Goal: Transaction & Acquisition: Book appointment/travel/reservation

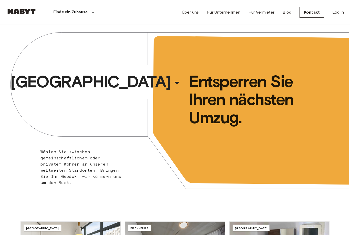
click at [158, 84] on div "​" at bounding box center [184, 87] width 53 height 11
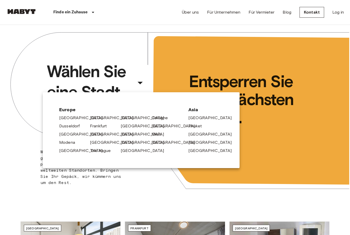
click at [73, 153] on link "[GEOGRAPHIC_DATA]" at bounding box center [83, 151] width 49 height 6
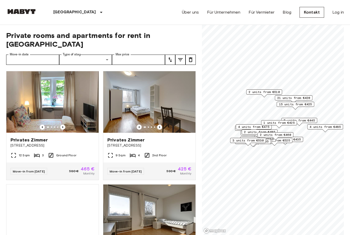
scroll to position [13, 0]
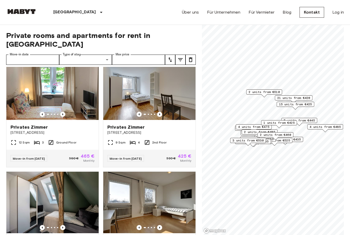
click at [64, 112] on icon "Previous image" at bounding box center [62, 114] width 5 height 5
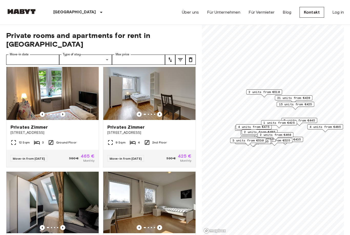
click at [64, 112] on icon "Previous image" at bounding box center [62, 114] width 5 height 5
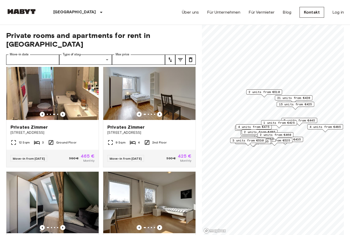
click at [64, 112] on icon "Previous image" at bounding box center [62, 114] width 5 height 5
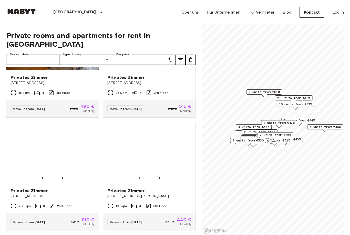
scroll to position [300, 0]
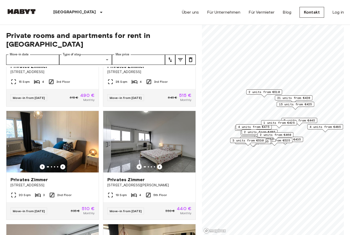
click at [42, 164] on icon "Previous image" at bounding box center [42, 166] width 5 height 5
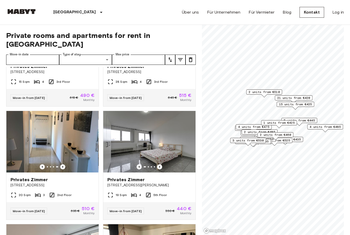
click at [41, 164] on icon "Previous image" at bounding box center [42, 166] width 5 height 5
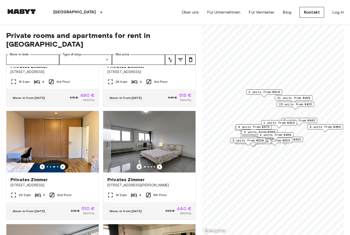
click at [37, 155] on img at bounding box center [52, 142] width 92 height 62
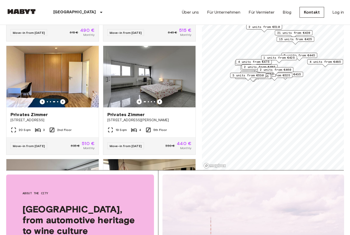
scroll to position [65, 0]
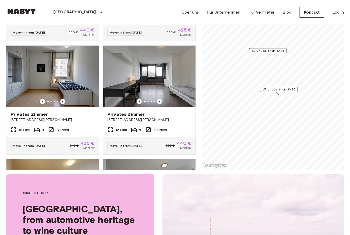
click at [284, 89] on span "15 units from €425" at bounding box center [279, 89] width 33 height 5
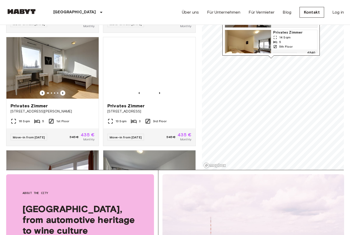
scroll to position [764, 0]
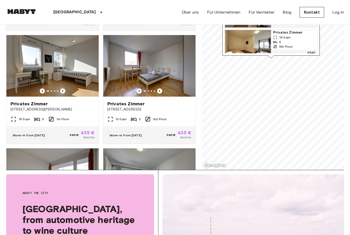
click at [161, 88] on icon "Previous image" at bounding box center [159, 90] width 5 height 5
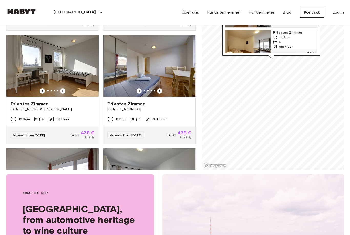
click at [161, 88] on icon "Previous image" at bounding box center [159, 90] width 5 height 5
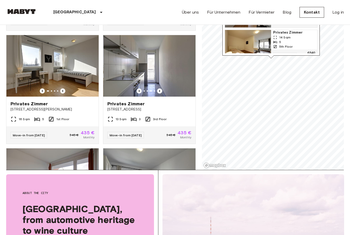
click at [161, 88] on icon "Previous image" at bounding box center [159, 90] width 5 height 5
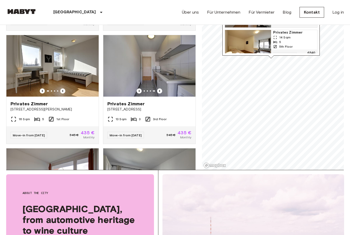
click at [162, 79] on img at bounding box center [149, 66] width 92 height 62
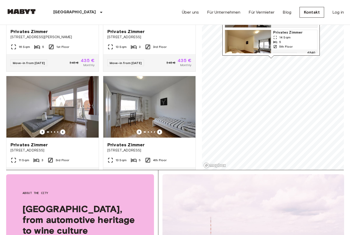
scroll to position [835, 0]
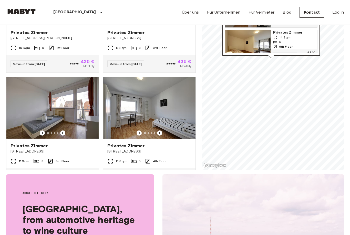
click at [63, 131] on icon "Previous image" at bounding box center [62, 133] width 5 height 5
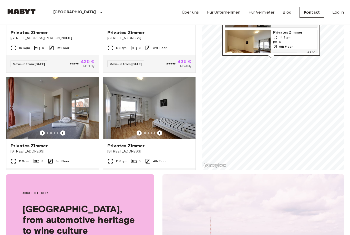
click at [63, 131] on icon "Previous image" at bounding box center [62, 133] width 5 height 5
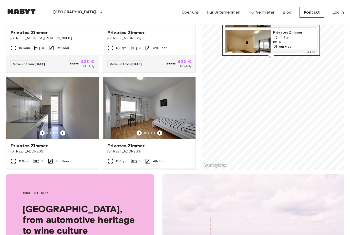
click at [64, 131] on icon "Previous image" at bounding box center [62, 133] width 5 height 5
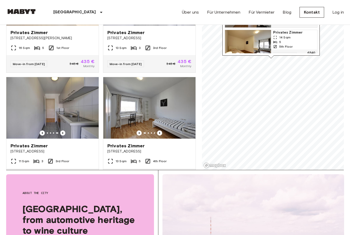
click at [64, 131] on icon "Previous image" at bounding box center [62, 133] width 5 height 5
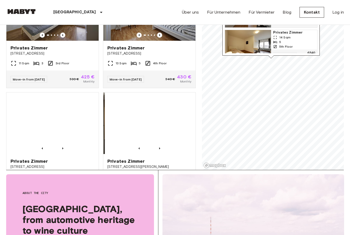
scroll to position [937, 0]
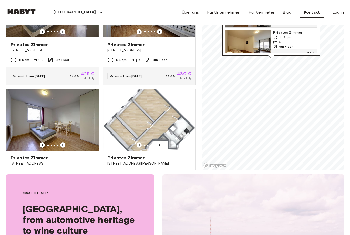
click at [161, 115] on img at bounding box center [149, 120] width 92 height 62
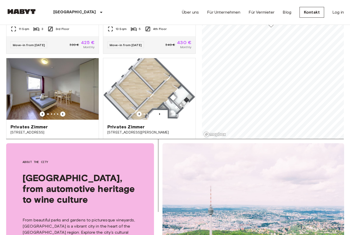
scroll to position [88, 0]
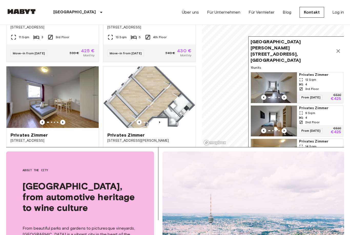
click at [340, 48] on icon "Map marker" at bounding box center [338, 51] width 6 height 6
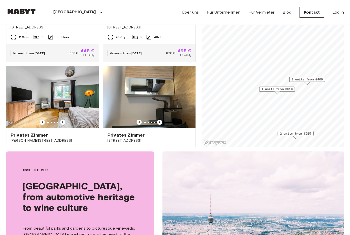
scroll to position [157, 0]
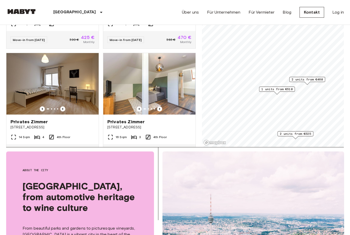
click at [285, 89] on span "1 units from €510" at bounding box center [277, 89] width 31 height 5
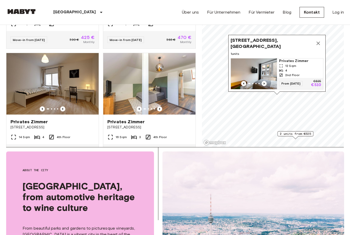
click at [266, 79] on img "Map marker" at bounding box center [254, 73] width 46 height 31
click at [320, 44] on icon "Map marker" at bounding box center [318, 43] width 6 height 6
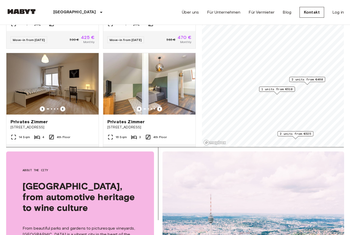
click at [297, 135] on span "2 units from €525" at bounding box center [295, 134] width 31 height 5
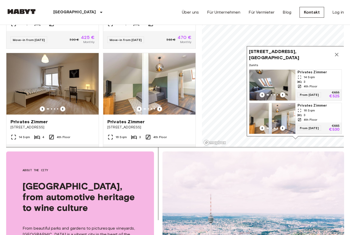
click at [283, 96] on icon "Previous image" at bounding box center [282, 94] width 5 height 5
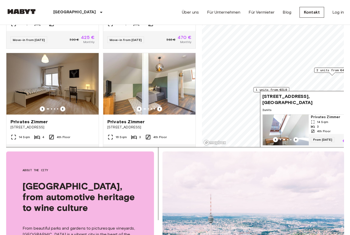
click at [296, 141] on icon "Previous image" at bounding box center [296, 139] width 5 height 5
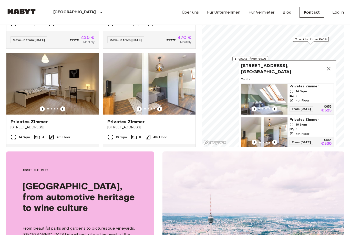
click at [274, 107] on icon "Previous image" at bounding box center [274, 108] width 5 height 5
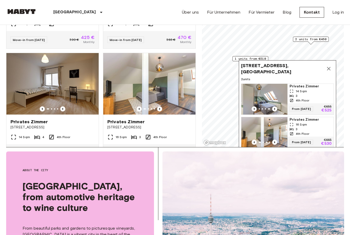
click at [274, 108] on icon "Previous image" at bounding box center [274, 108] width 5 height 5
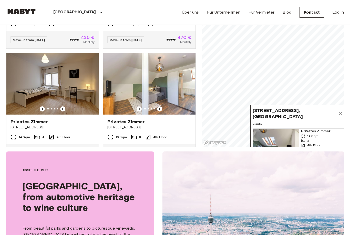
click at [288, 156] on icon "Previous image" at bounding box center [286, 153] width 5 height 5
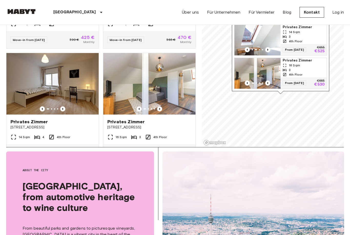
click at [268, 38] on img "Map marker" at bounding box center [258, 40] width 46 height 31
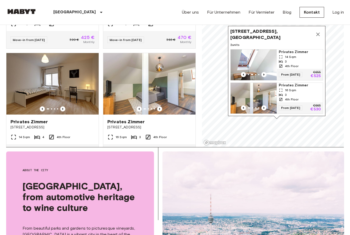
click at [318, 37] on icon "Map marker" at bounding box center [318, 34] width 6 height 6
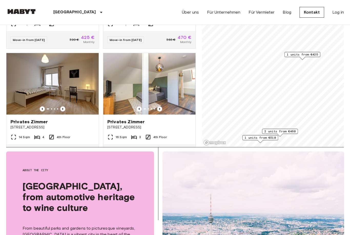
scroll to position [43, 0]
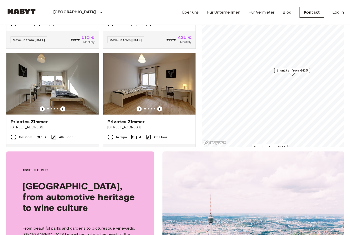
click at [299, 70] on span "1 units from €425" at bounding box center [292, 70] width 31 height 5
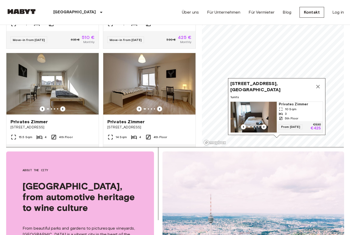
click at [318, 87] on icon "Map marker" at bounding box center [318, 87] width 4 height 4
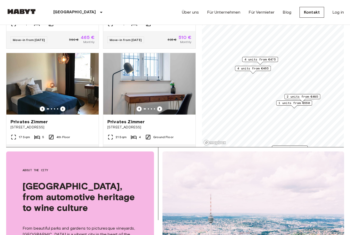
click at [263, 61] on span "4 units from €475" at bounding box center [260, 59] width 31 height 5
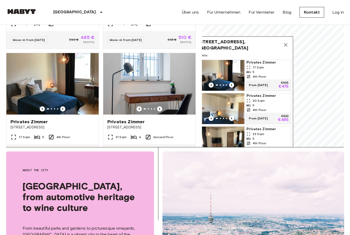
click at [287, 45] on icon "Map marker" at bounding box center [286, 45] width 6 height 6
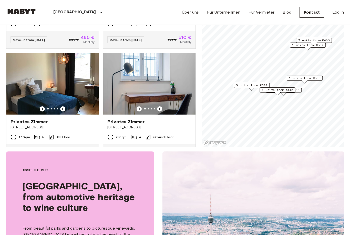
click at [288, 92] on span "1 units from €445" at bounding box center [277, 90] width 31 height 5
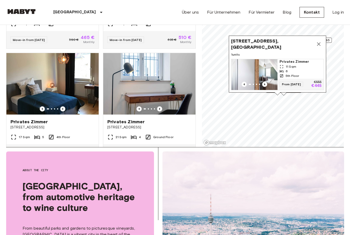
click at [318, 44] on icon "Map marker" at bounding box center [319, 44] width 4 height 4
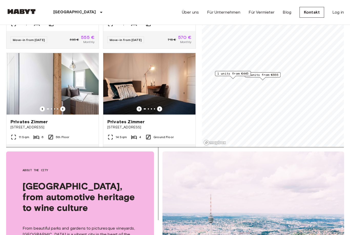
click at [272, 76] on span "3 units from €555" at bounding box center [262, 75] width 31 height 5
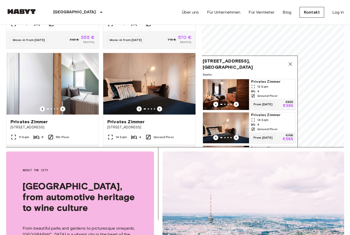
click at [291, 66] on icon "Map marker" at bounding box center [290, 64] width 6 height 6
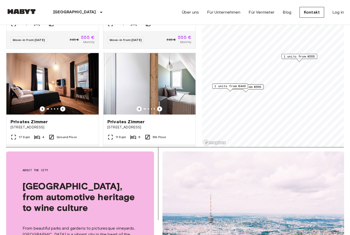
click at [310, 56] on span "1 units from €555" at bounding box center [299, 56] width 31 height 5
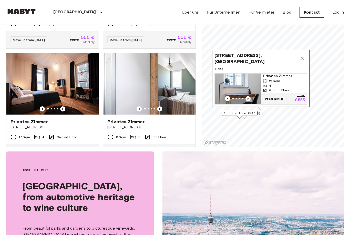
click at [304, 57] on icon "Map marker" at bounding box center [302, 58] width 6 height 6
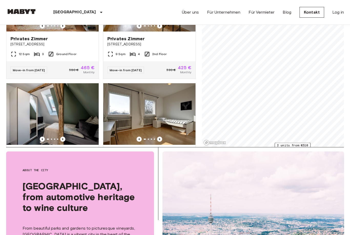
scroll to position [-7, 0]
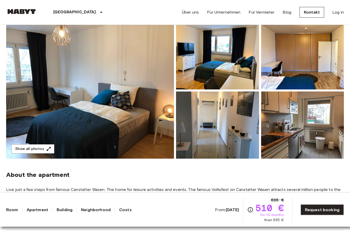
scroll to position [49, 0]
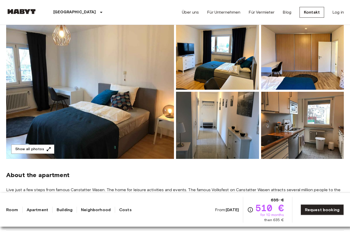
click at [30, 137] on img at bounding box center [90, 91] width 168 height 136
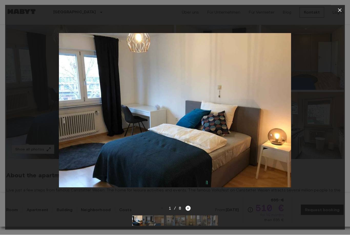
scroll to position [49, 0]
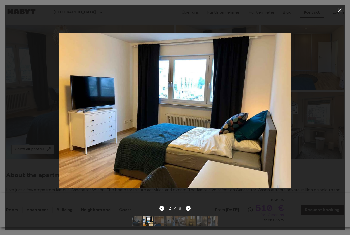
click at [342, 8] on icon "button" at bounding box center [340, 10] width 6 height 6
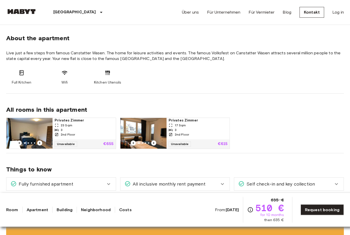
scroll to position [186, 0]
click at [20, 145] on icon "Previous image" at bounding box center [19, 143] width 5 height 5
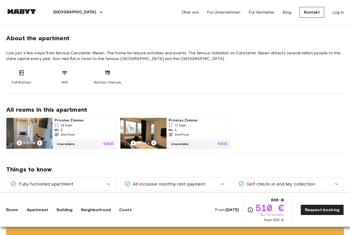
click at [20, 144] on icon "Previous image" at bounding box center [19, 143] width 5 height 5
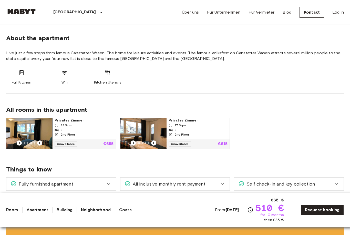
click at [19, 143] on icon "Previous image" at bounding box center [19, 143] width 1 height 2
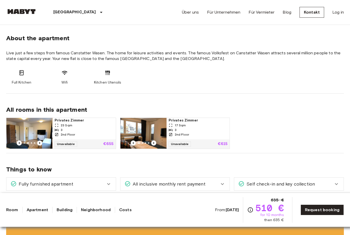
click at [19, 144] on icon "Previous image" at bounding box center [19, 143] width 5 height 5
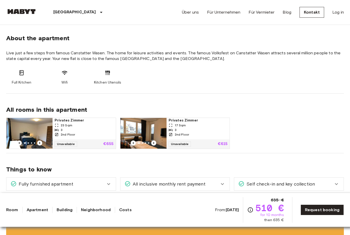
click at [153, 143] on icon "Previous image" at bounding box center [153, 143] width 1 height 2
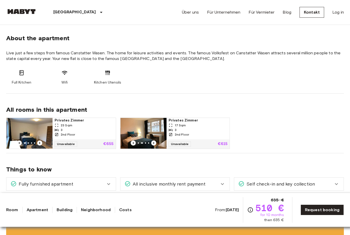
click at [155, 144] on icon "Previous image" at bounding box center [153, 143] width 5 height 5
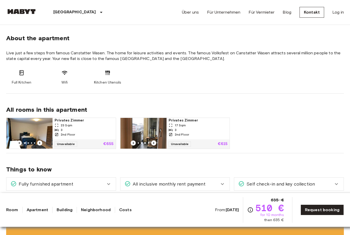
click at [154, 143] on icon "Previous image" at bounding box center [153, 143] width 1 height 2
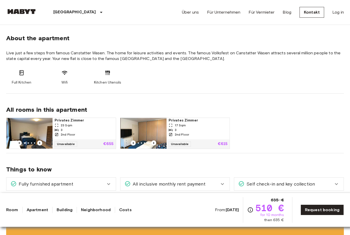
click at [155, 143] on icon "Previous image" at bounding box center [153, 143] width 5 height 5
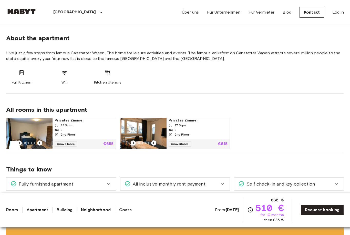
click at [155, 143] on icon "Previous image" at bounding box center [153, 143] width 5 height 5
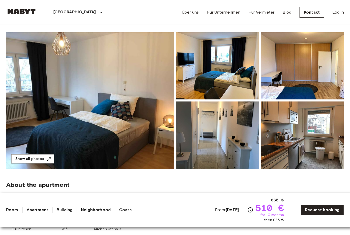
scroll to position [39, 0]
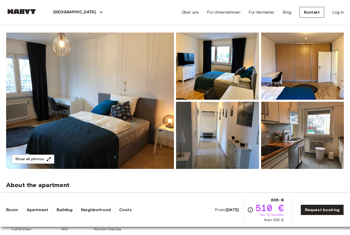
click at [310, 142] on img at bounding box center [302, 135] width 83 height 67
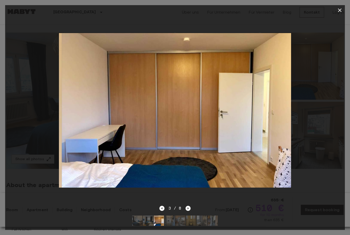
click at [341, 11] on icon "button" at bounding box center [340, 10] width 4 height 4
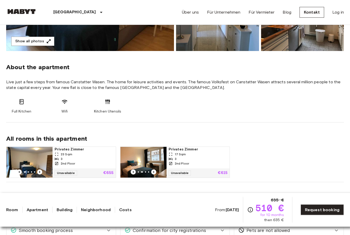
scroll to position [178, 0]
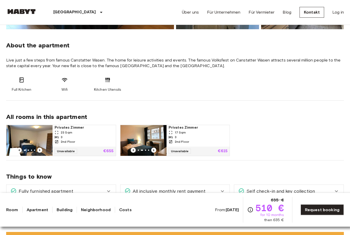
click at [20, 140] on img at bounding box center [29, 140] width 46 height 31
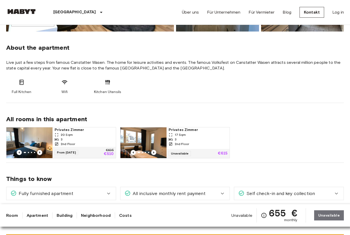
scroll to position [171, 0]
click at [217, 132] on span "Privates Zimmer" at bounding box center [198, 129] width 59 height 5
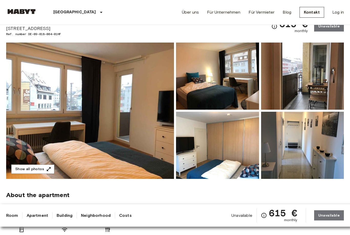
scroll to position [57, 0]
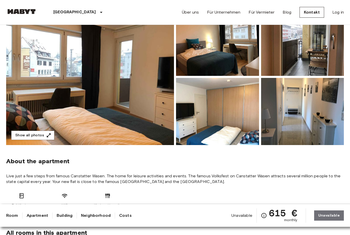
click at [299, 55] on img at bounding box center [302, 42] width 83 height 67
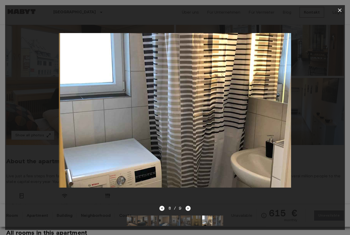
click at [340, 9] on icon "button" at bounding box center [340, 10] width 4 height 4
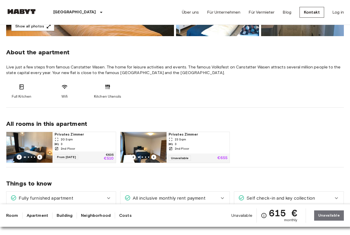
scroll to position [180, 0]
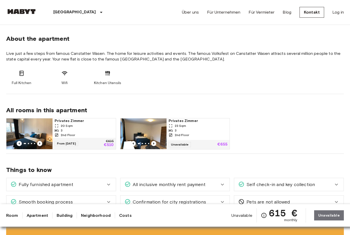
click at [211, 138] on div "Privates Zimmer 23 Sqm 3 2nd Floor" at bounding box center [198, 130] width 63 height 22
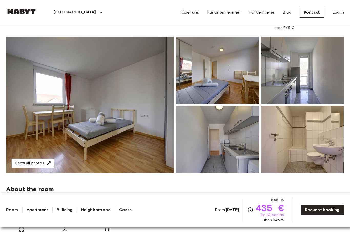
scroll to position [35, 0]
click at [113, 140] on img at bounding box center [90, 104] width 168 height 136
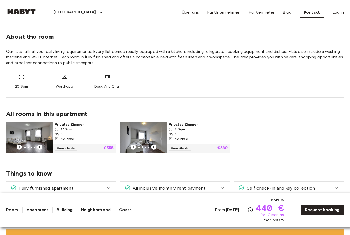
scroll to position [184, 0]
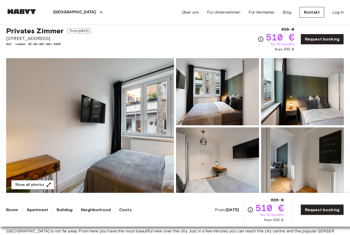
scroll to position [16, 0]
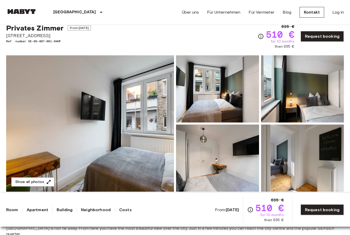
click at [156, 172] on img at bounding box center [90, 124] width 168 height 136
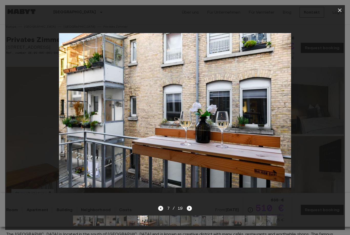
scroll to position [0, 0]
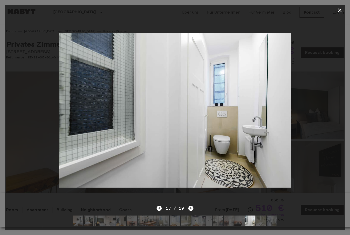
click at [337, 14] on button "button" at bounding box center [340, 10] width 10 height 10
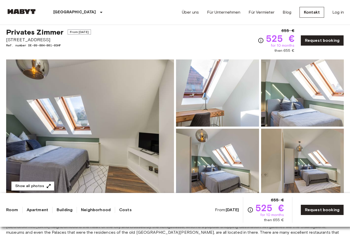
scroll to position [12, 0]
click at [36, 188] on button "Show all photos" at bounding box center [32, 186] width 43 height 9
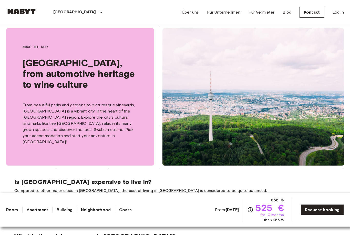
scroll to position [524, 0]
